Goal: Leave review/rating: Leave review/rating

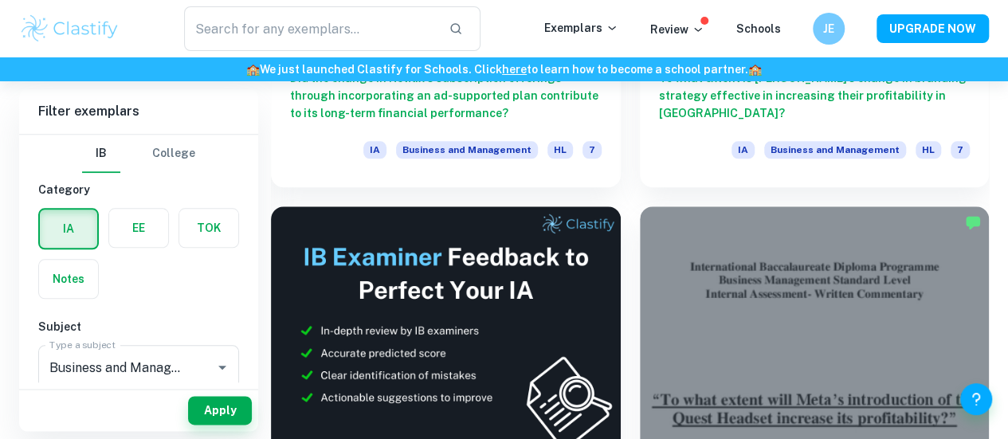
scroll to position [760, 0]
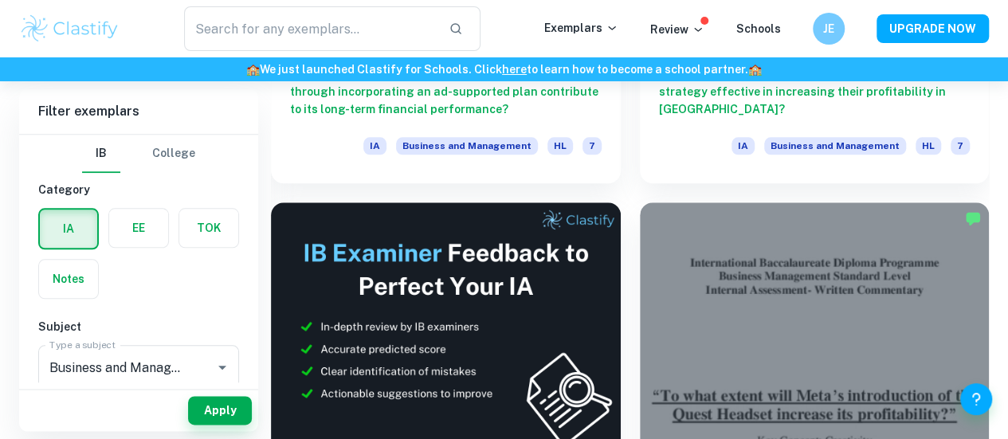
drag, startPoint x: 374, startPoint y: 344, endPoint x: 652, endPoint y: 336, distance: 278.3
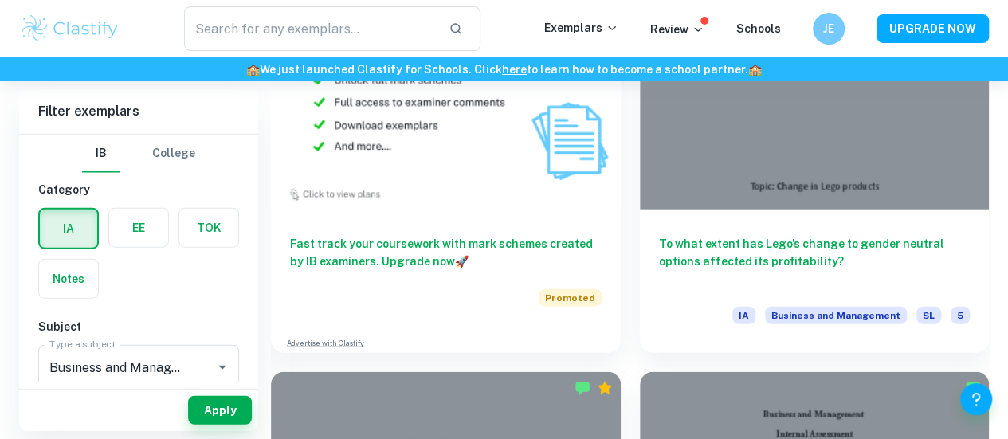
scroll to position [1828, 0]
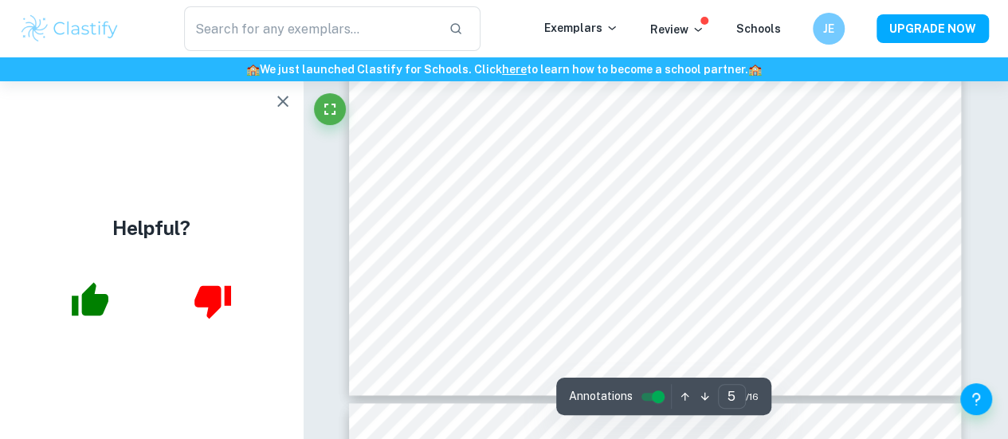
scroll to position [3817, 0]
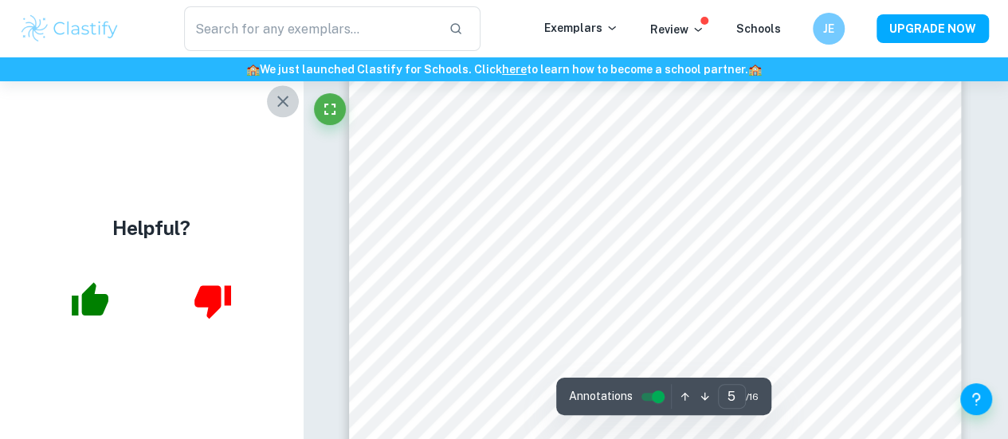
click at [277, 114] on button "button" at bounding box center [283, 101] width 32 height 32
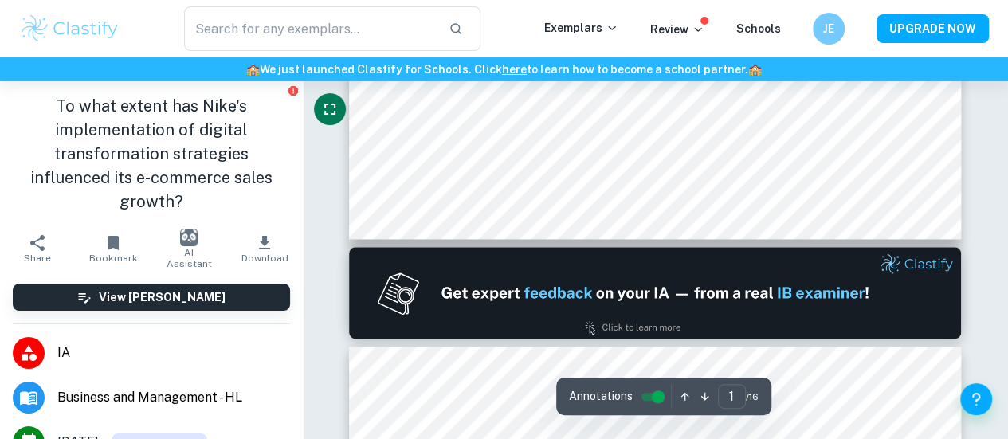
type input "2"
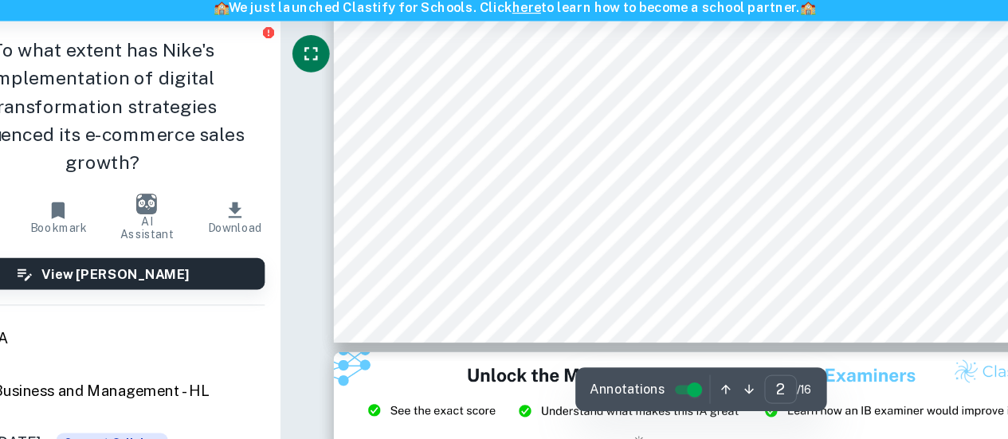
scroll to position [1431, 0]
